Goal: Navigation & Orientation: Find specific page/section

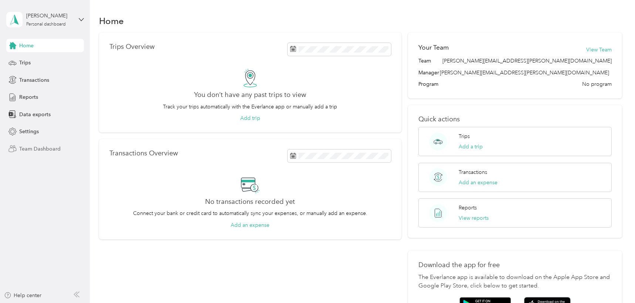
click at [33, 148] on span "Team Dashboard" at bounding box center [39, 149] width 41 height 8
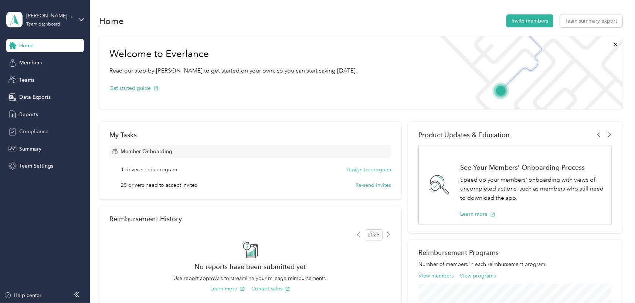
click at [33, 129] on span "Compliance" at bounding box center [33, 131] width 29 height 8
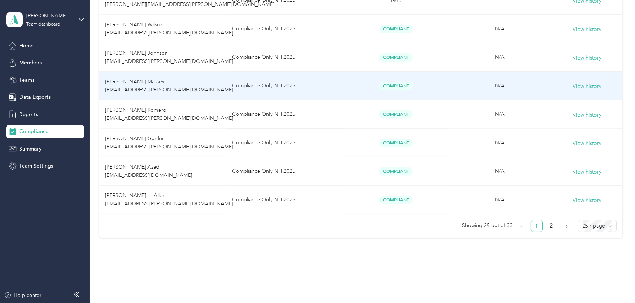
scroll to position [672, 0]
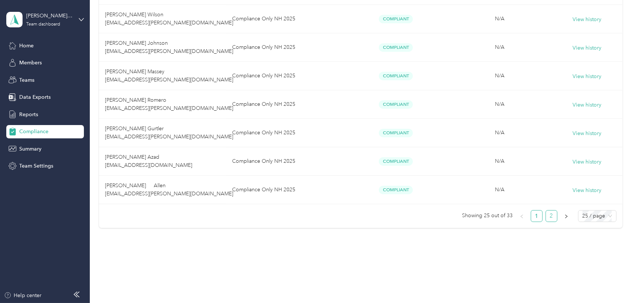
click at [550, 215] on link "2" at bounding box center [551, 215] width 11 height 11
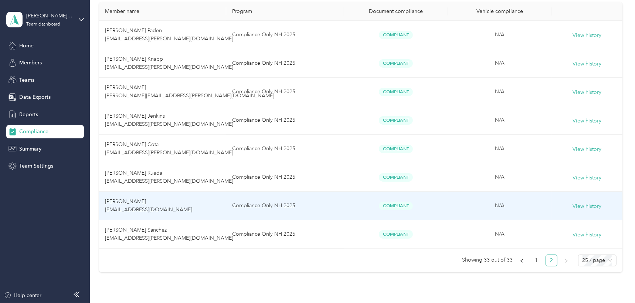
scroll to position [189, 0]
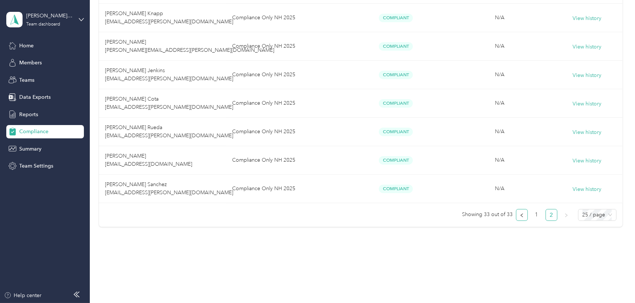
click at [521, 216] on icon "left" at bounding box center [521, 215] width 4 height 4
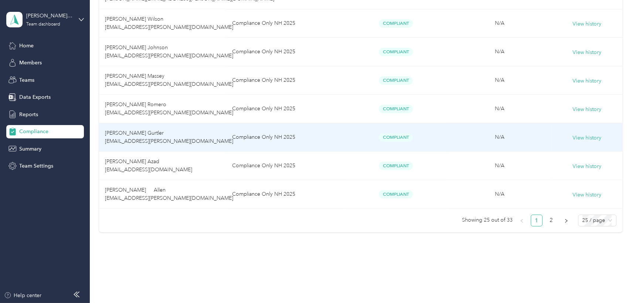
scroll to position [672, 0]
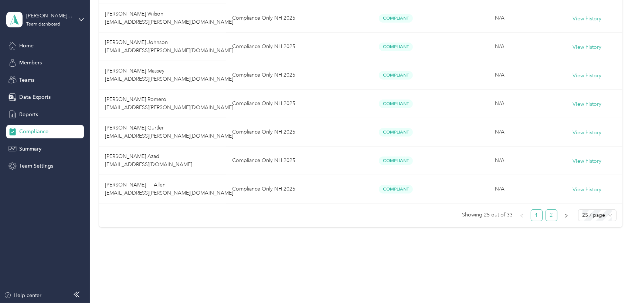
click at [547, 215] on link "2" at bounding box center [551, 214] width 11 height 11
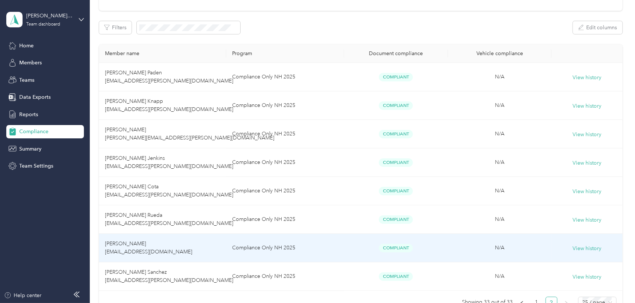
scroll to position [21, 0]
